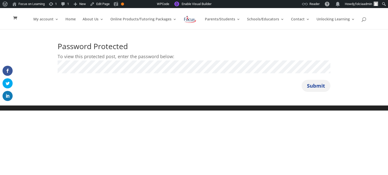
click at [310, 86] on button "Submit" at bounding box center [315, 86] width 29 height 12
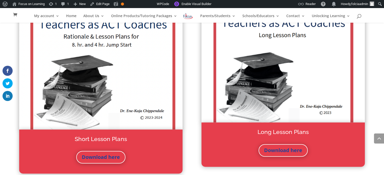
scroll to position [783, 0]
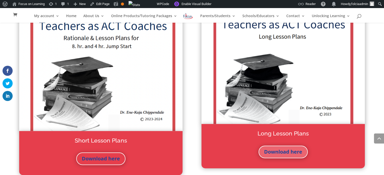
click at [281, 150] on link "Download here" at bounding box center [282, 152] width 49 height 13
